Goal: Information Seeking & Learning: Check status

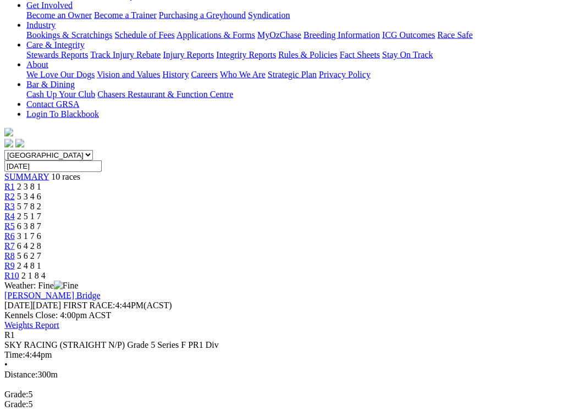
scroll to position [212, 0]
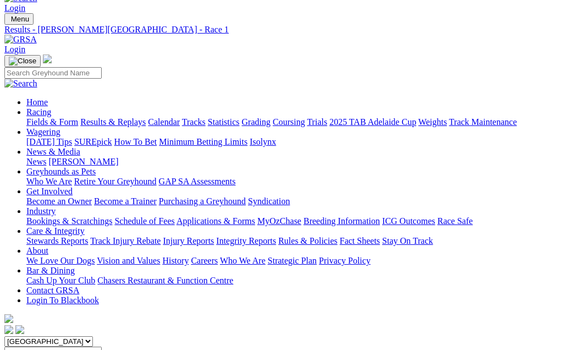
scroll to position [22, 0]
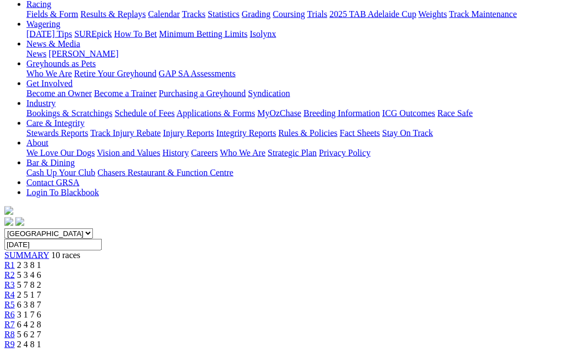
scroll to position [125, 0]
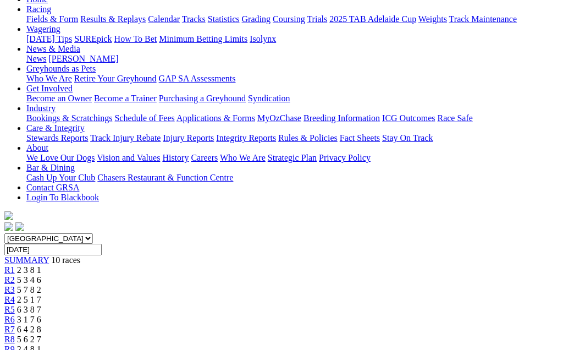
click at [15, 285] on span "R3" at bounding box center [9, 289] width 10 height 9
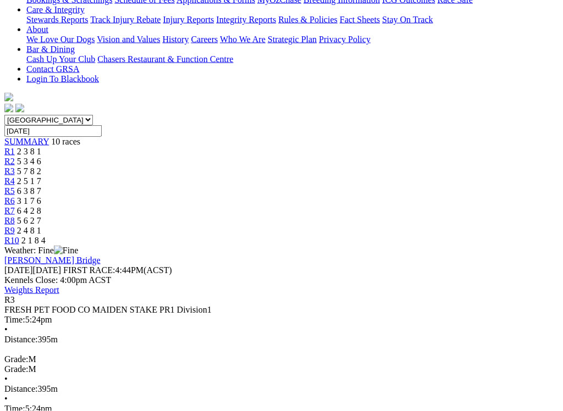
scroll to position [244, 0]
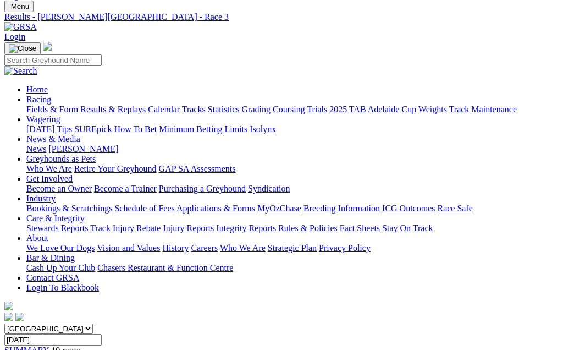
scroll to position [29, 0]
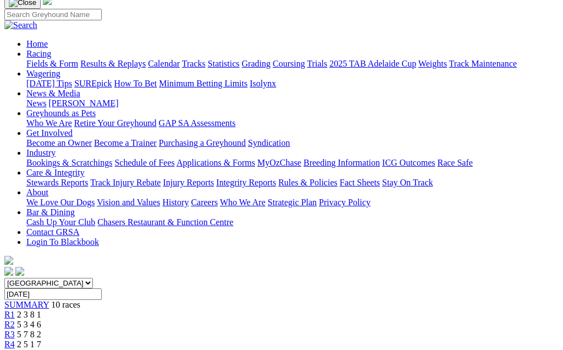
scroll to position [80, 0]
click at [15, 349] on span "R5" at bounding box center [9, 354] width 10 height 9
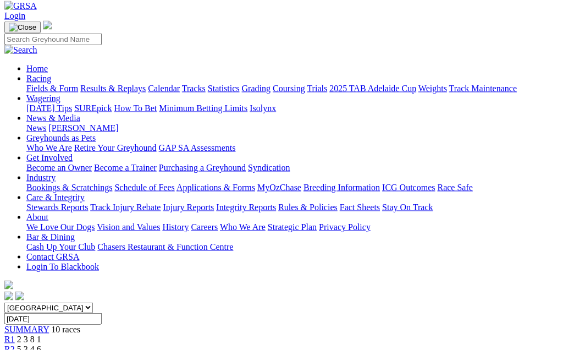
scroll to position [49, 0]
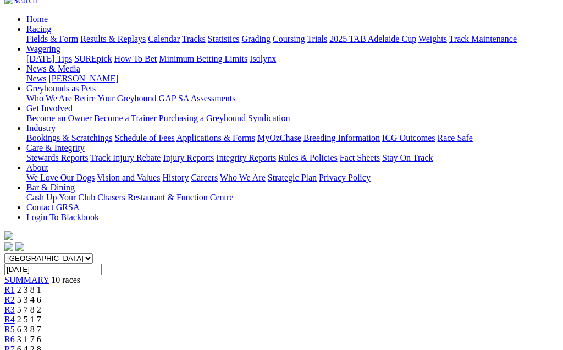
scroll to position [105, 0]
click at [389, 345] on div "R7 6 4 2 8" at bounding box center [281, 350] width 554 height 10
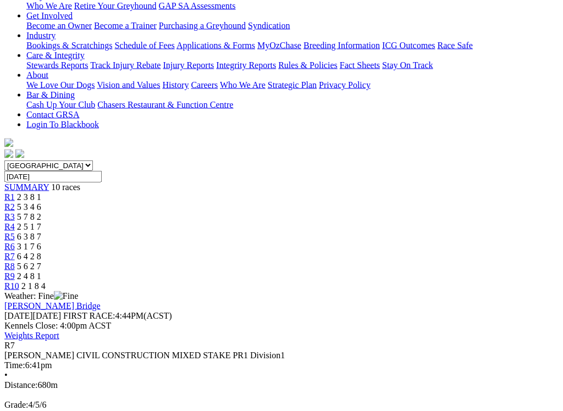
scroll to position [199, 0]
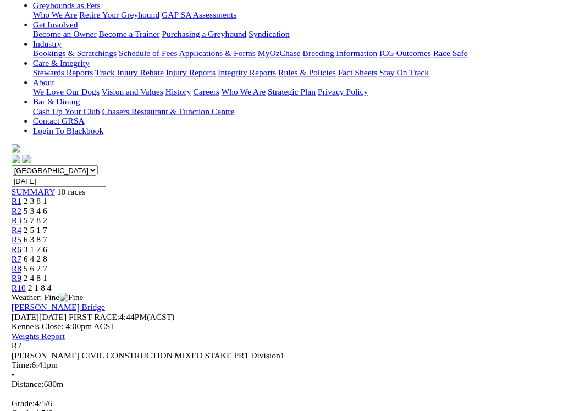
scroll to position [200, 0]
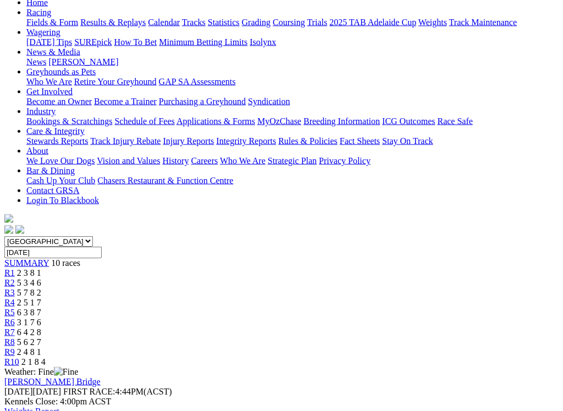
scroll to position [125, 0]
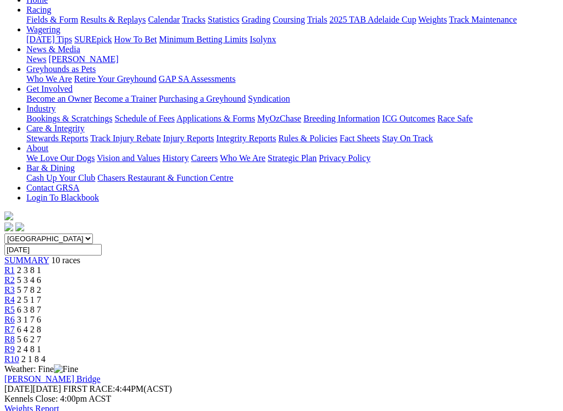
click at [15, 335] on span "R8" at bounding box center [9, 339] width 10 height 9
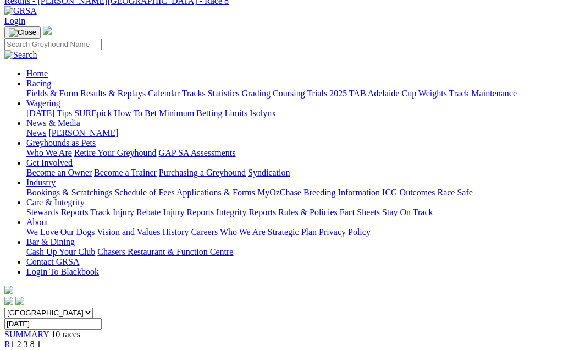
scroll to position [50, 0]
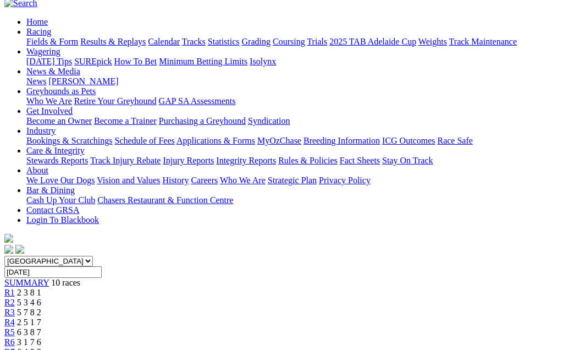
scroll to position [97, 0]
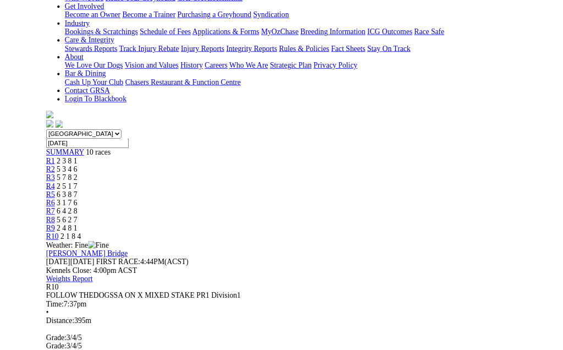
scroll to position [147, 0]
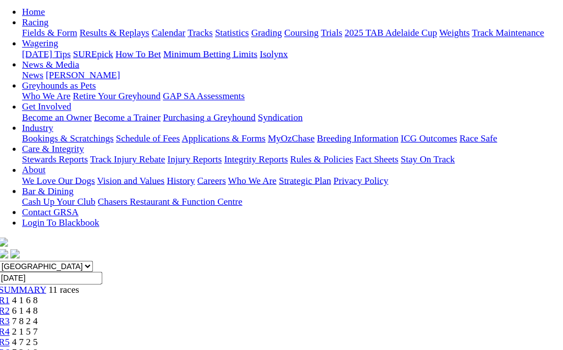
scroll to position [113, 0]
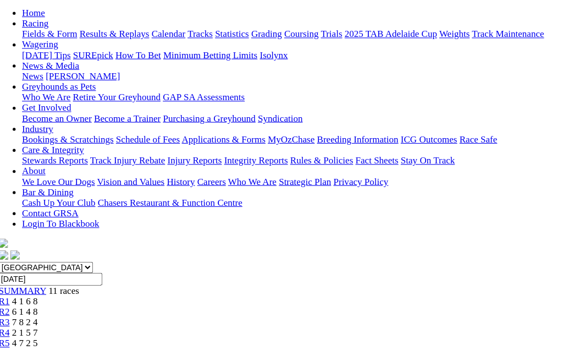
click at [15, 297] on span "R3" at bounding box center [9, 301] width 10 height 9
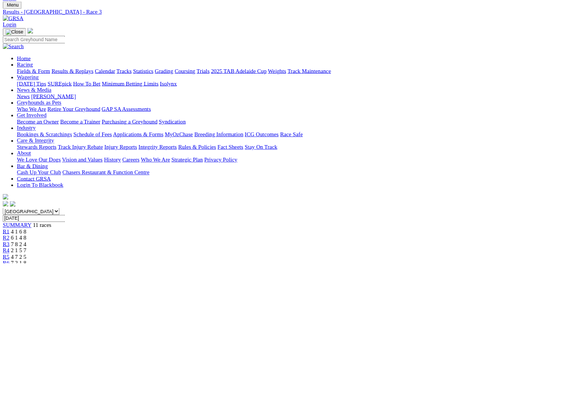
scroll to position [20, 0]
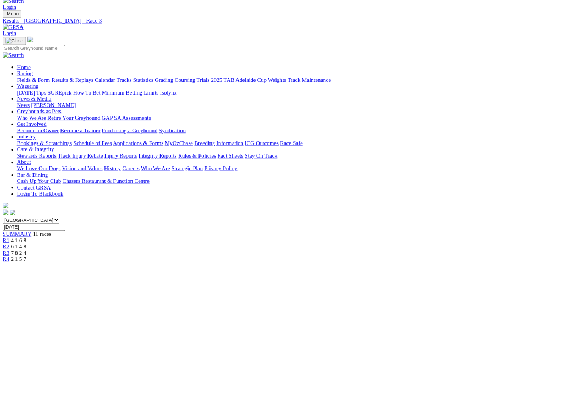
click at [241, 349] on div "R4 2 1 5 7" at bounding box center [281, 405] width 554 height 10
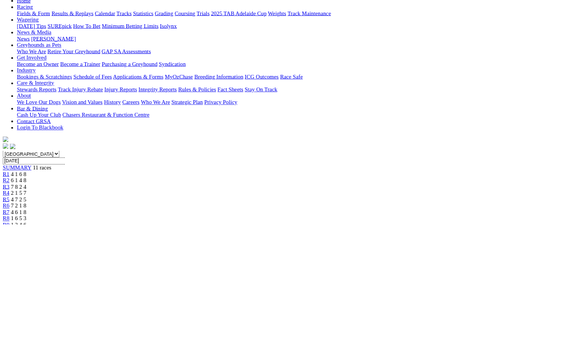
scroll to position [118, 0]
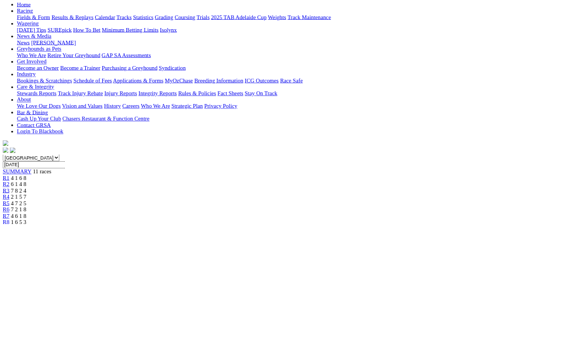
click at [41, 312] on span "4 7 2 5" at bounding box center [29, 316] width 24 height 9
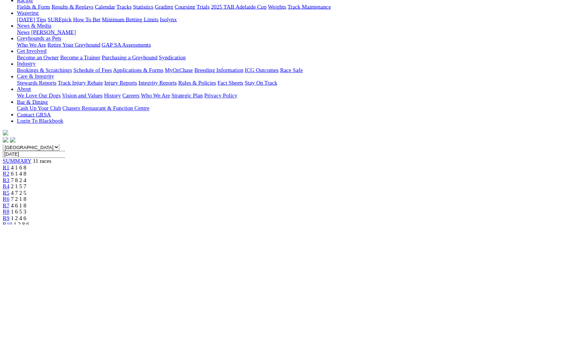
scroll to position [121, 0]
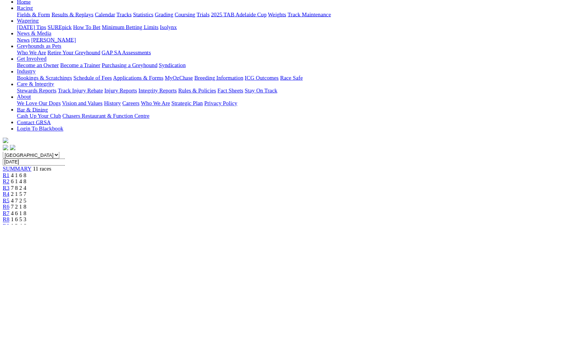
click at [15, 318] on link "R6" at bounding box center [9, 322] width 10 height 9
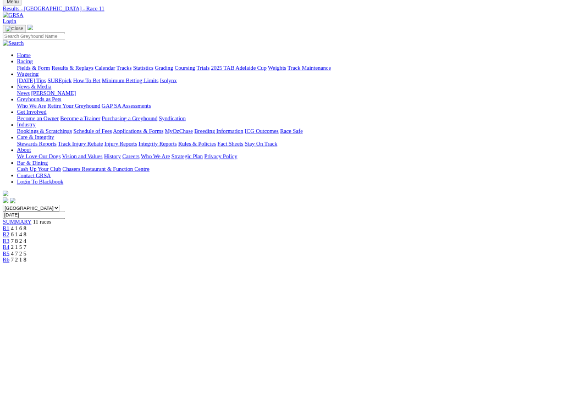
scroll to position [40, 0]
